Goal: Check status: Check status

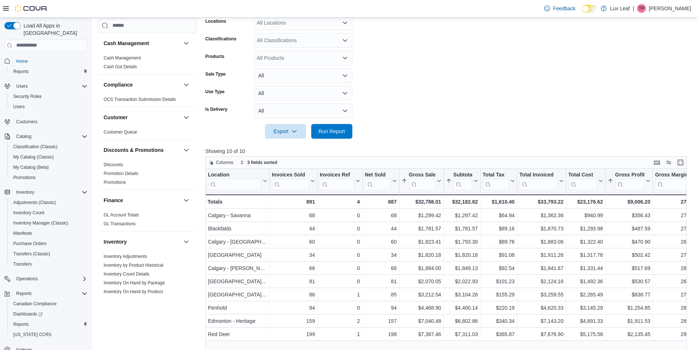
scroll to position [6, 0]
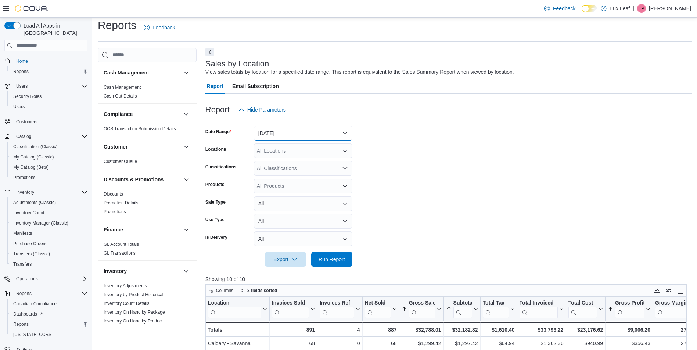
click at [298, 137] on button "[DATE]" at bounding box center [303, 133] width 98 height 15
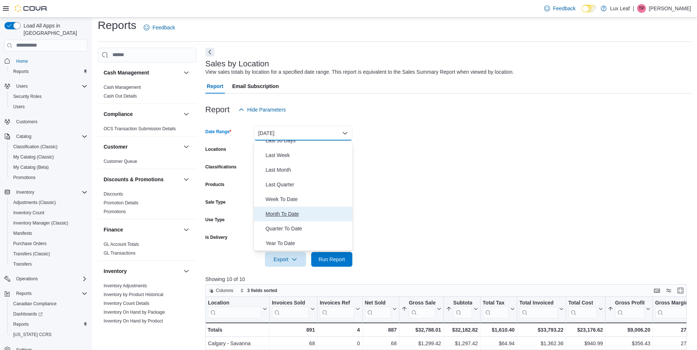
click at [304, 213] on span "Month To Date" at bounding box center [308, 214] width 84 height 9
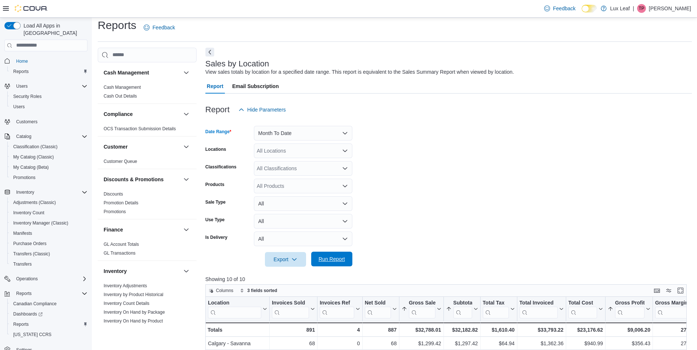
click at [334, 260] on span "Run Report" at bounding box center [331, 259] width 26 height 7
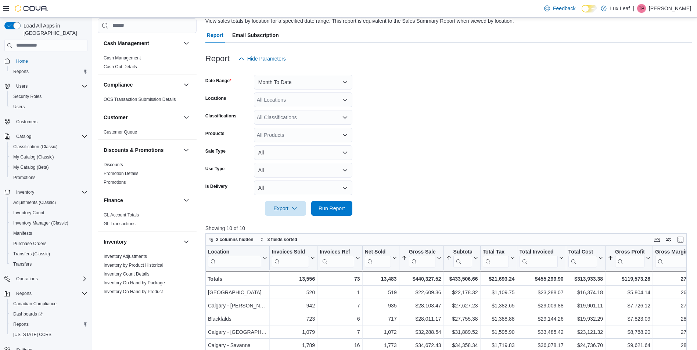
scroll to position [6, 0]
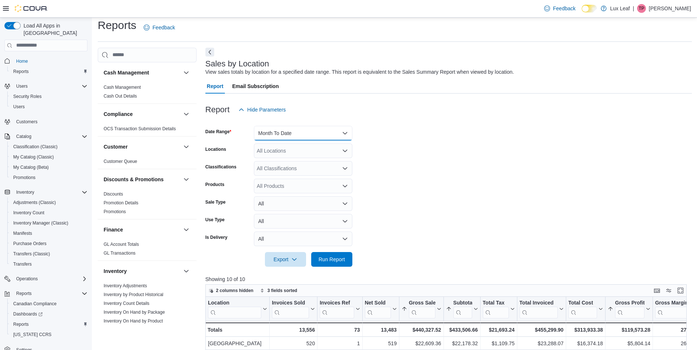
click at [292, 138] on button "Month To Date" at bounding box center [303, 133] width 98 height 15
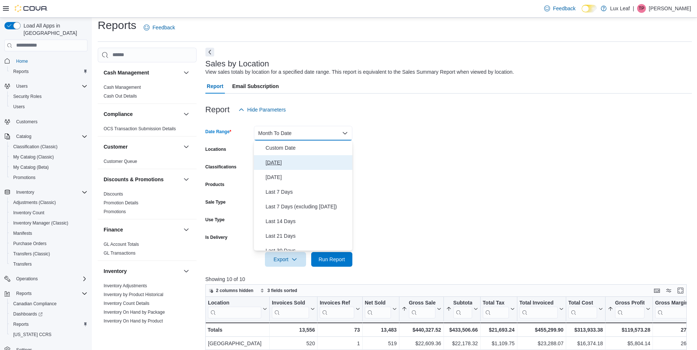
click at [297, 160] on span "[DATE]" at bounding box center [308, 162] width 84 height 9
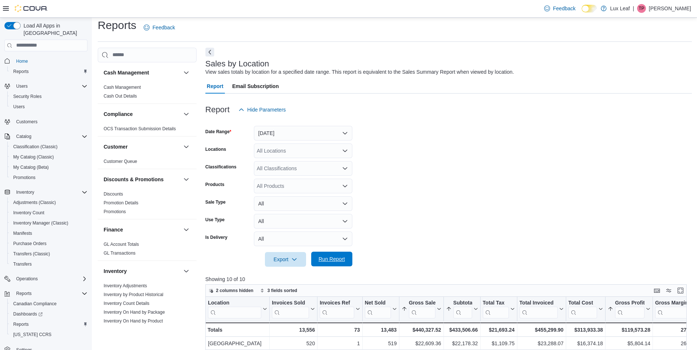
click at [339, 262] on span "Run Report" at bounding box center [331, 259] width 26 height 7
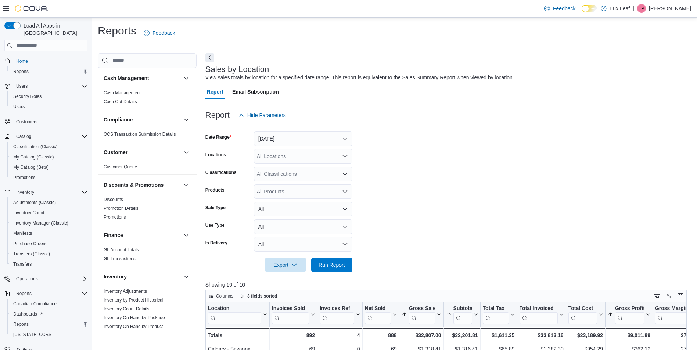
scroll to position [184, 0]
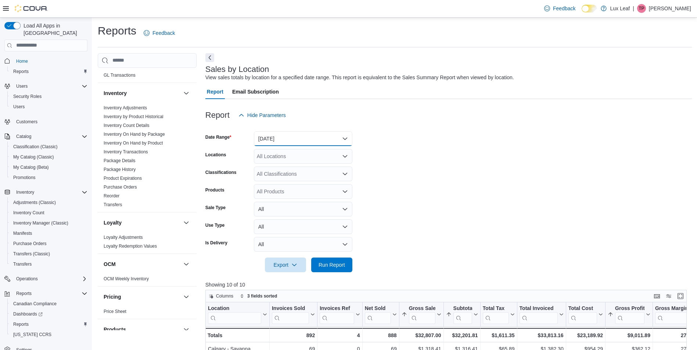
click at [307, 137] on button "[DATE]" at bounding box center [303, 138] width 98 height 15
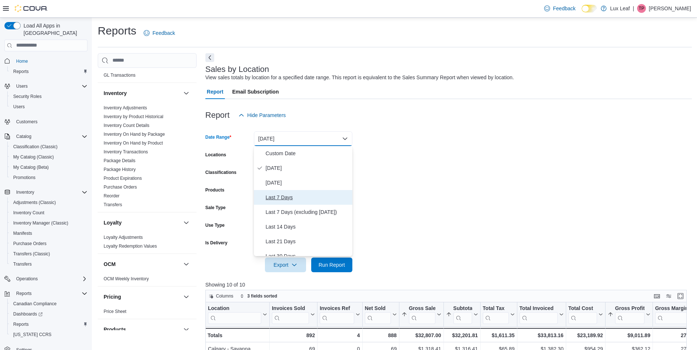
click at [302, 195] on span "Last 7 Days" at bounding box center [308, 197] width 84 height 9
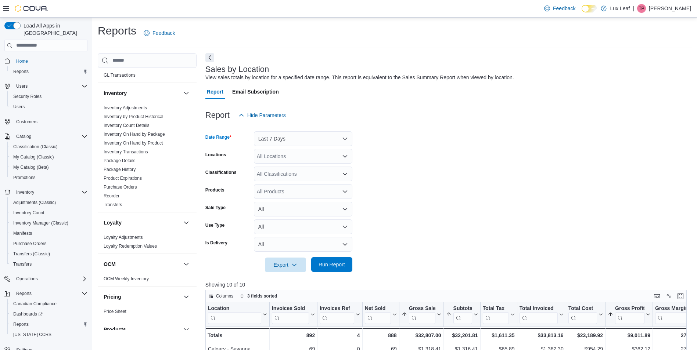
click at [328, 261] on span "Run Report" at bounding box center [331, 264] width 26 height 7
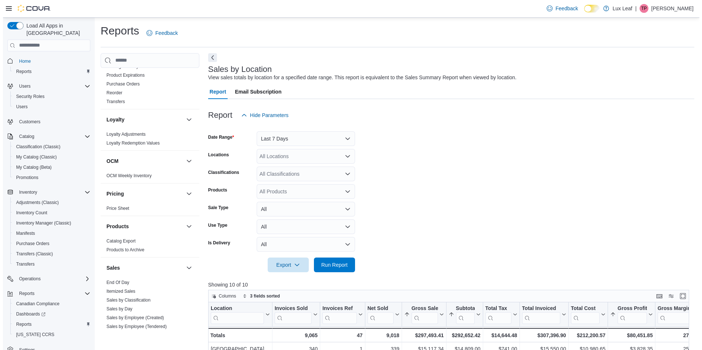
scroll to position [404, 0]
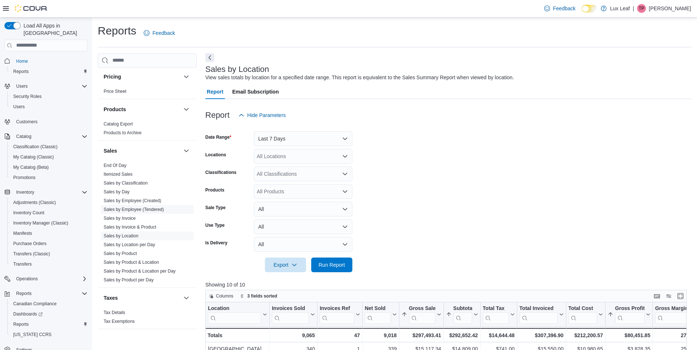
click at [140, 210] on link "Sales by Employee (Tendered)" at bounding box center [134, 209] width 60 height 5
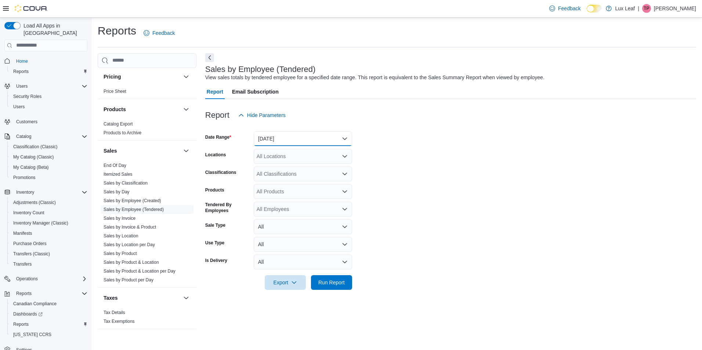
click at [312, 137] on button "[DATE]" at bounding box center [303, 138] width 98 height 15
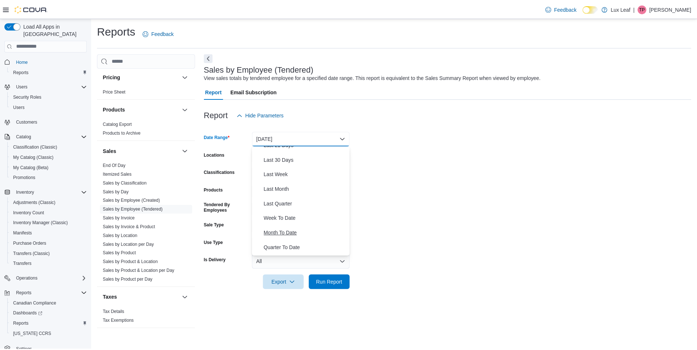
scroll to position [110, 0]
click at [299, 175] on span "Last Month" at bounding box center [308, 175] width 84 height 9
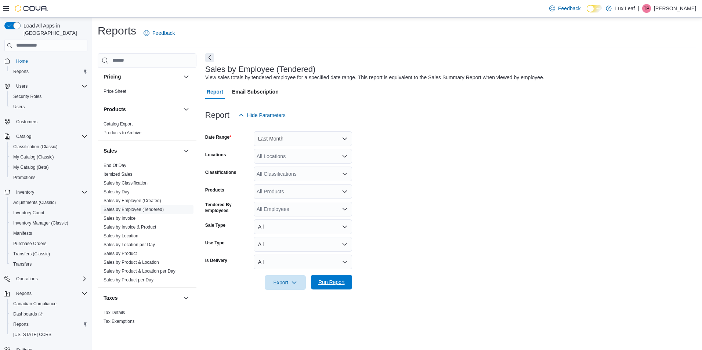
click at [330, 284] on span "Run Report" at bounding box center [331, 282] width 26 height 7
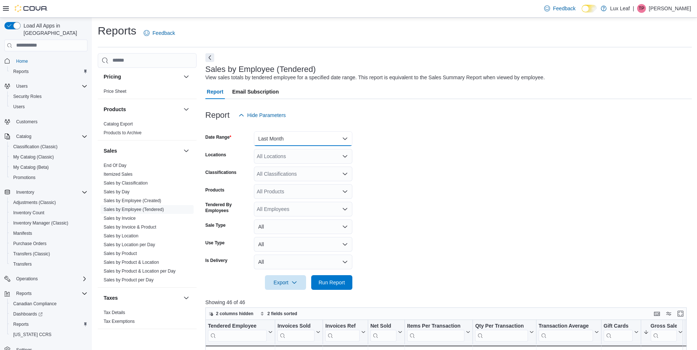
click at [282, 141] on button "Last Month" at bounding box center [303, 138] width 98 height 15
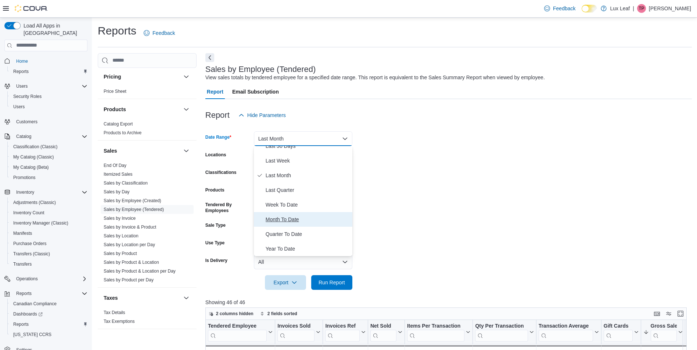
click at [299, 218] on span "Month To Date" at bounding box center [308, 219] width 84 height 9
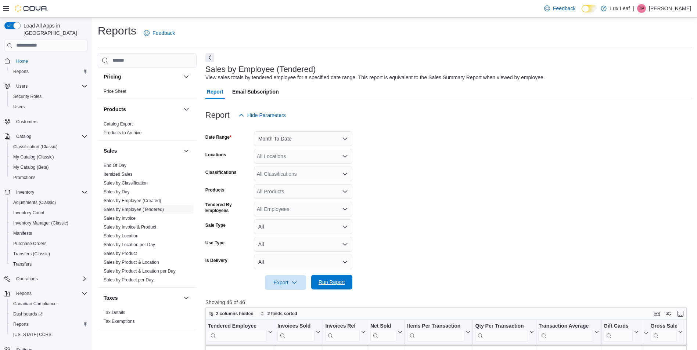
click at [343, 285] on span "Run Report" at bounding box center [331, 282] width 26 height 7
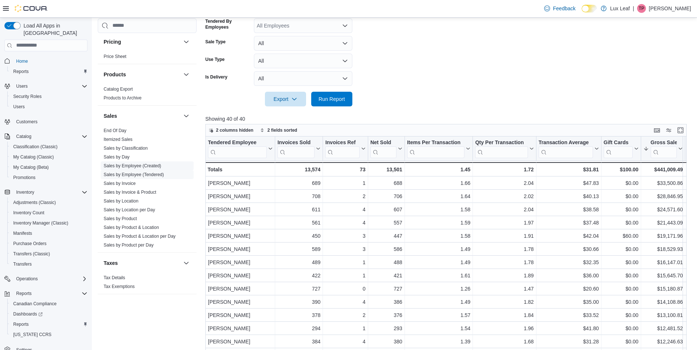
click at [131, 201] on link "Sales by Location" at bounding box center [121, 201] width 35 height 5
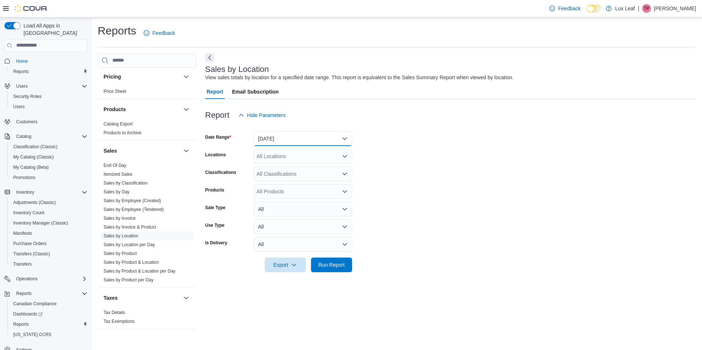
click at [318, 138] on button "[DATE]" at bounding box center [303, 138] width 98 height 15
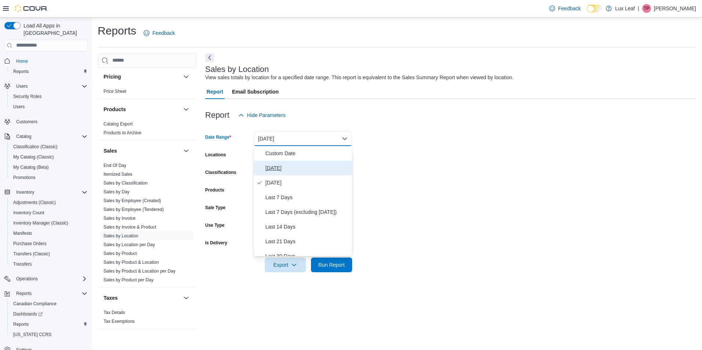
click at [302, 171] on span "[DATE]" at bounding box center [308, 168] width 84 height 9
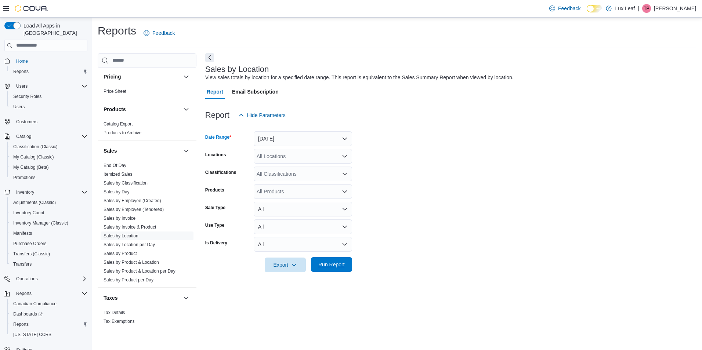
click at [332, 263] on span "Run Report" at bounding box center [331, 264] width 26 height 7
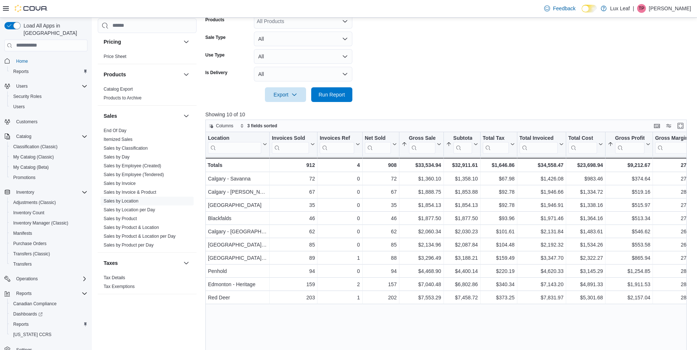
scroll to position [226, 0]
